Goal: Register for event/course

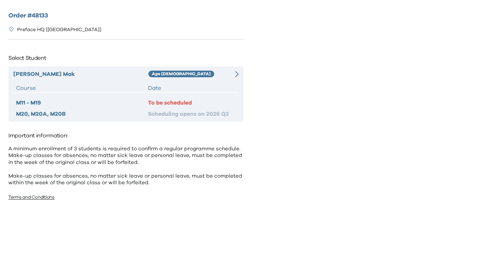
click at [198, 85] on div "Date" at bounding box center [192, 88] width 88 height 8
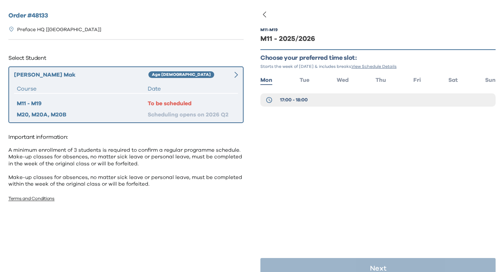
click at [373, 81] on ul "Mon Tue Wed Thu Fri Sat Sun" at bounding box center [377, 79] width 235 height 10
click at [385, 81] on span "Thu" at bounding box center [380, 80] width 10 height 6
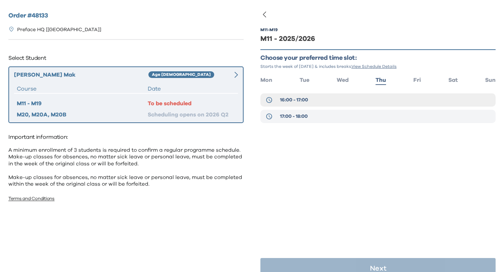
click at [336, 118] on button "17:00 - 18:00" at bounding box center [377, 116] width 235 height 13
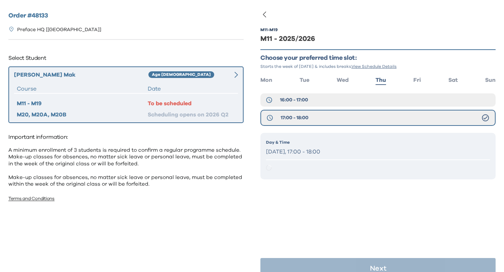
click at [335, 158] on div "Day & Time [DATE], 17:00 - 18:00" at bounding box center [377, 156] width 235 height 47
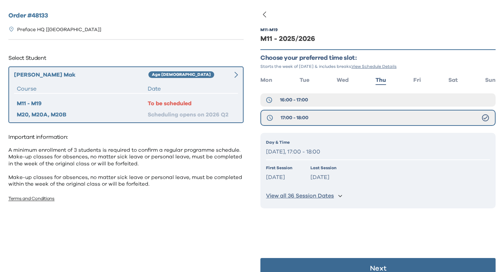
scroll to position [14, 0]
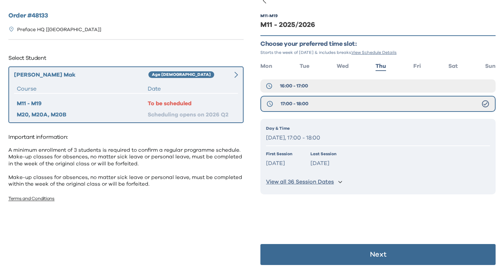
click at [369, 256] on button "Next" at bounding box center [377, 254] width 235 height 21
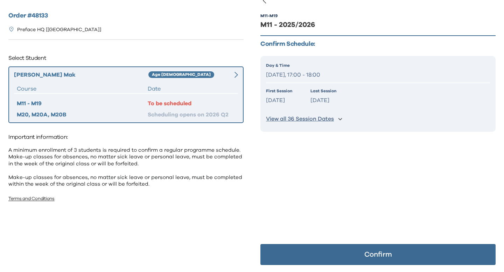
click at [369, 256] on p "Confirm" at bounding box center [378, 254] width 28 height 7
click at [329, 255] on button "Confirm" at bounding box center [377, 254] width 235 height 21
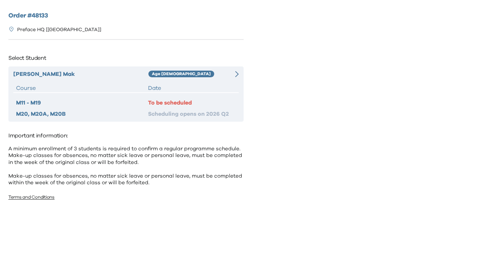
click at [186, 102] on div "To be scheduled" at bounding box center [192, 103] width 88 height 8
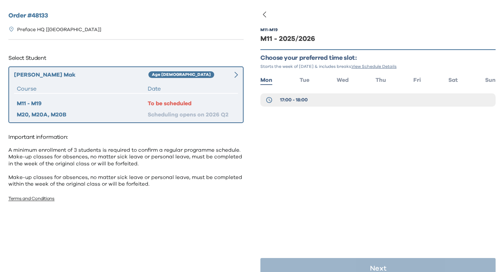
click at [370, 81] on ul "Mon Tue Wed Thu Fri Sat Sun" at bounding box center [377, 79] width 235 height 10
click at [382, 79] on span "Thu" at bounding box center [380, 80] width 10 height 6
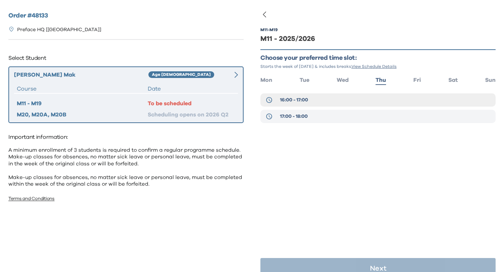
click at [343, 115] on button "17:00 - 18:00" at bounding box center [377, 116] width 235 height 13
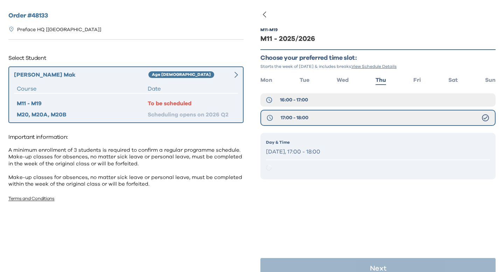
click at [336, 142] on p "Day & Time" at bounding box center [378, 142] width 224 height 6
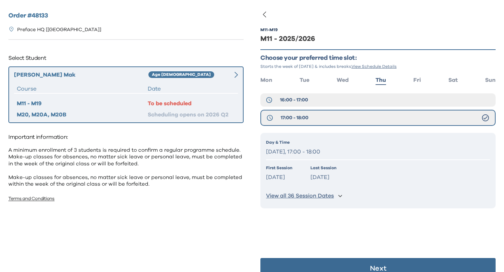
click at [346, 262] on button "Next" at bounding box center [377, 268] width 235 height 21
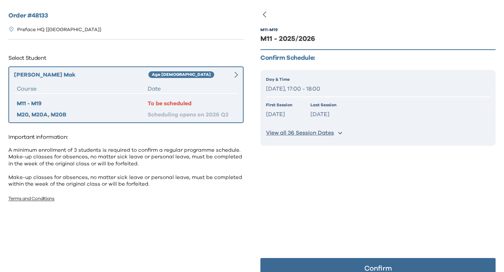
click at [346, 262] on button "Confirm" at bounding box center [377, 268] width 235 height 21
